Goal: Find specific page/section: Find specific page/section

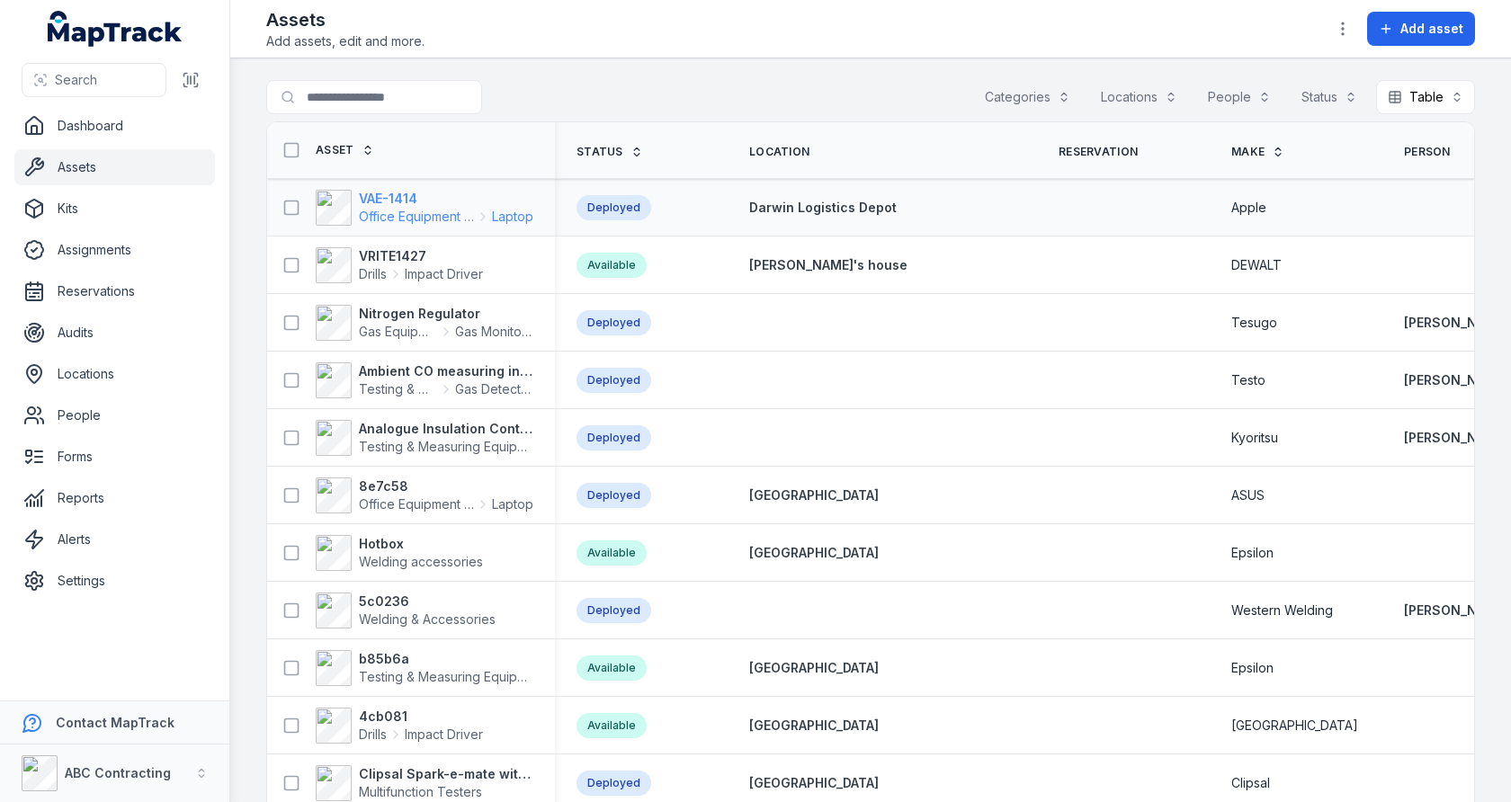
click at [399, 202] on strong "VAE-1414" at bounding box center [446, 199] width 174 height 18
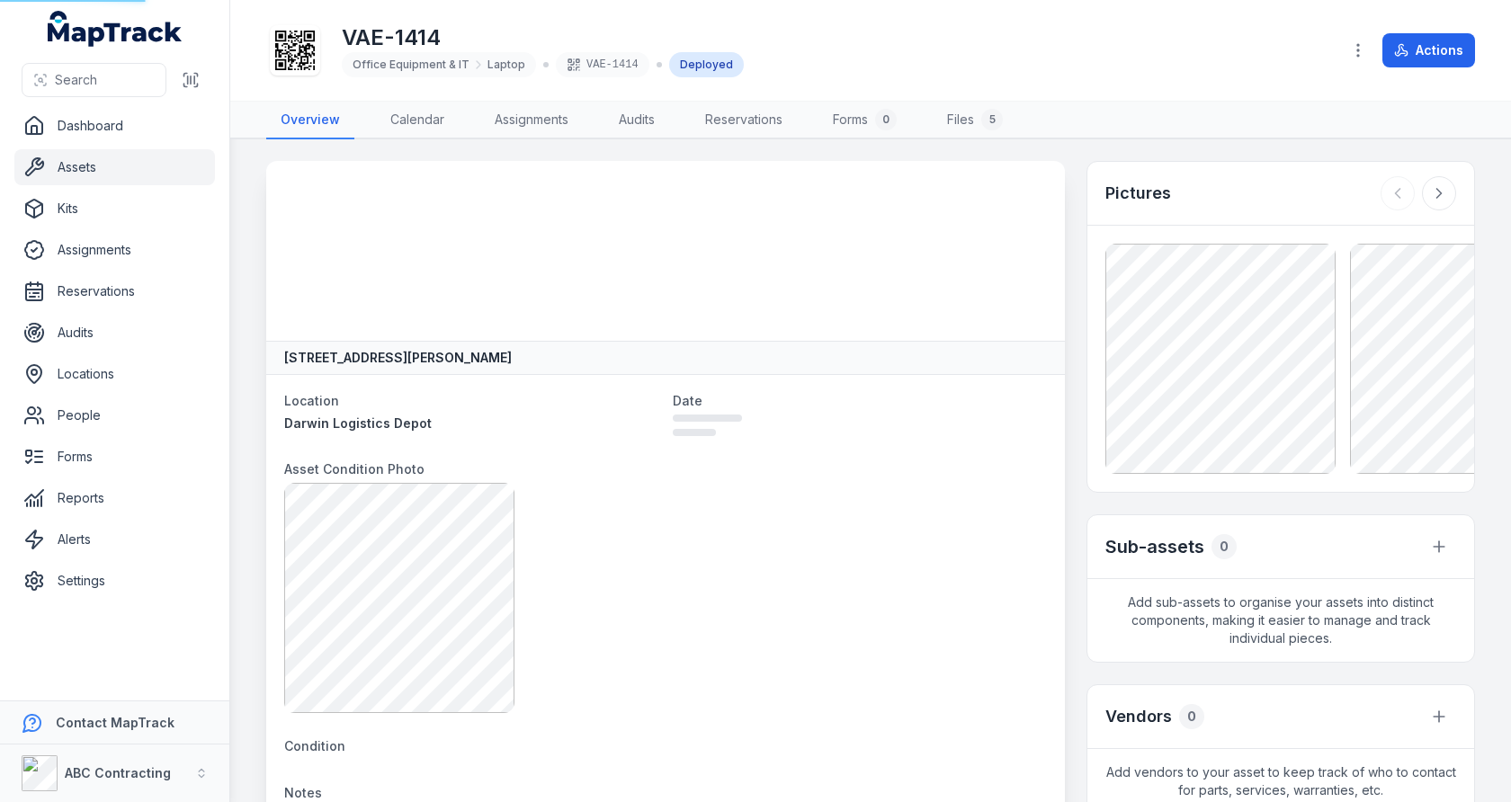
click at [387, 255] on div at bounding box center [665, 251] width 798 height 180
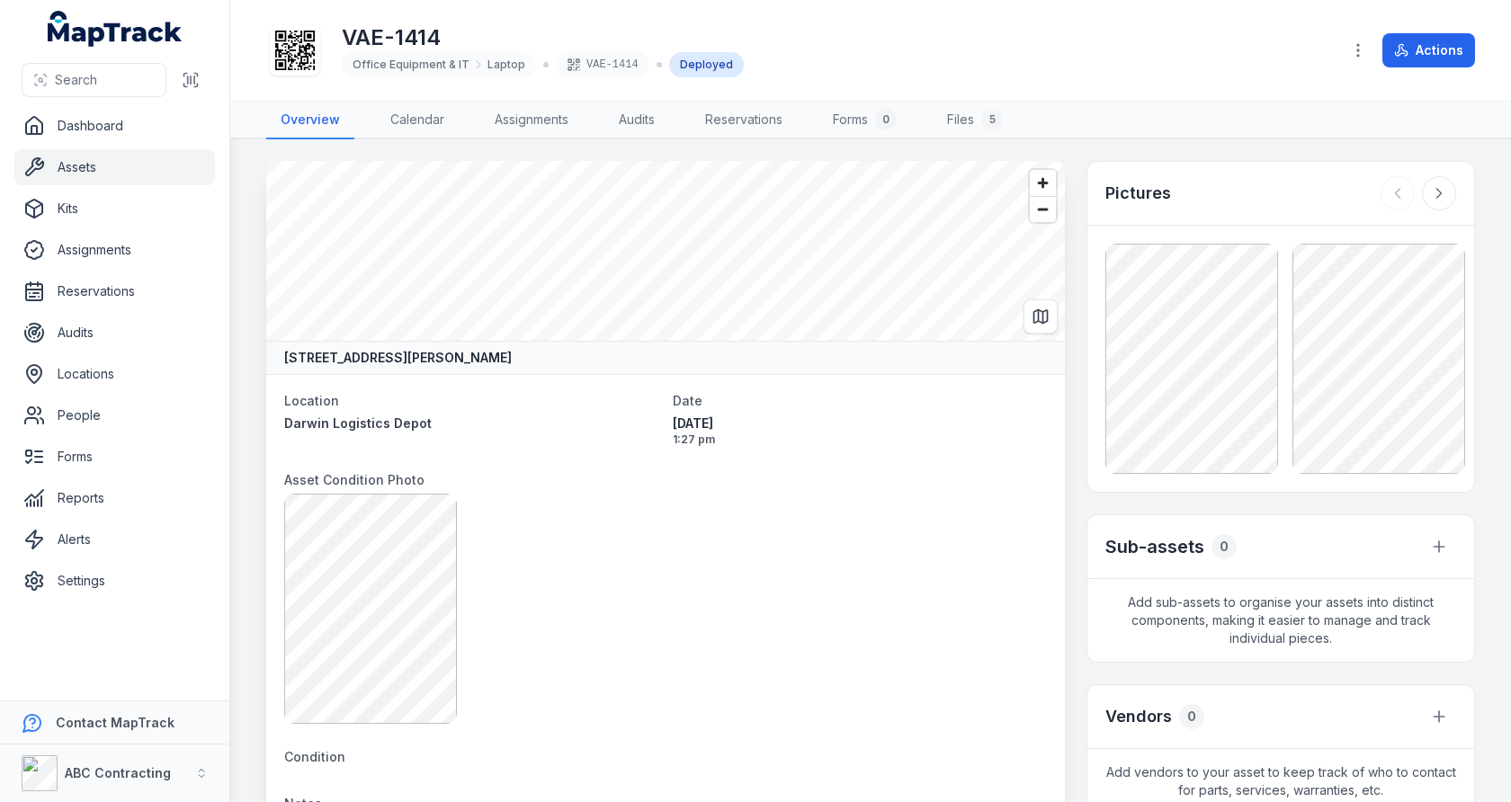
click at [422, 34] on h1 "VAE-1414" at bounding box center [543, 37] width 402 height 29
